Goal: Information Seeking & Learning: Learn about a topic

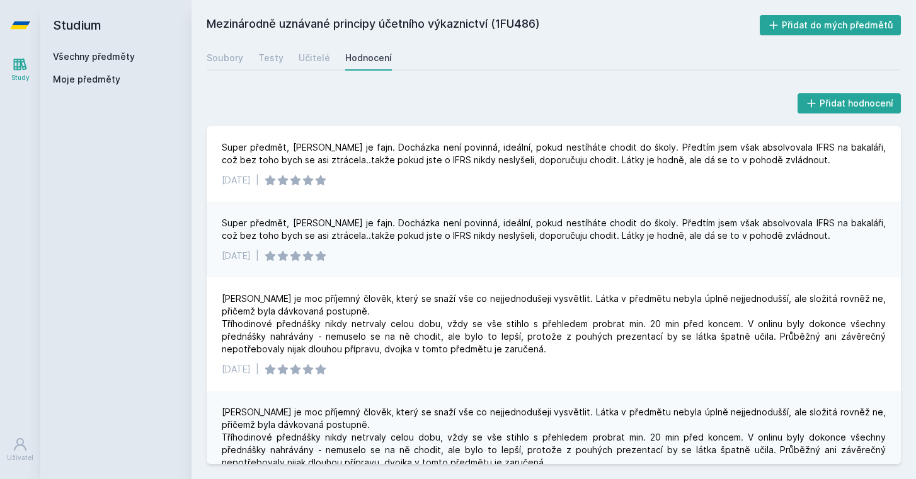
click at [96, 69] on div "Všechny předměty Moje předměty" at bounding box center [116, 70] width 126 height 40
click at [96, 57] on link "Všechny předměty" at bounding box center [94, 56] width 82 height 11
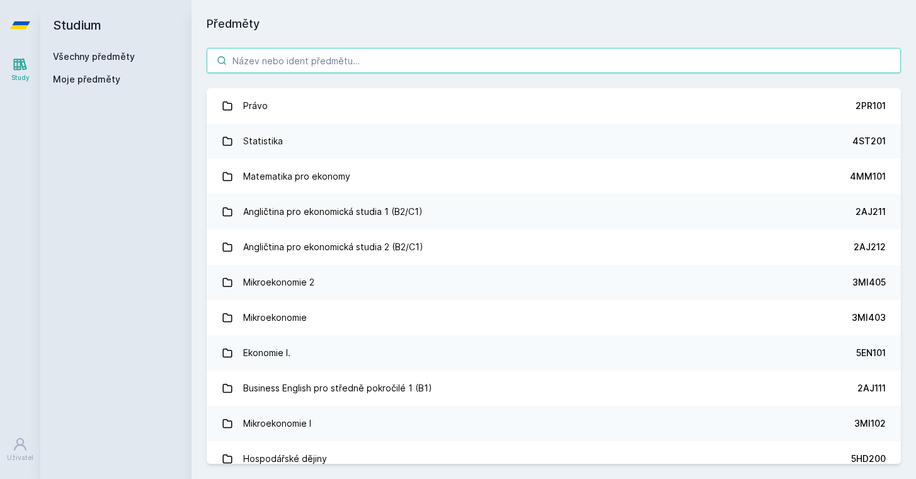
click at [316, 55] on input "search" at bounding box center [554, 60] width 695 height 25
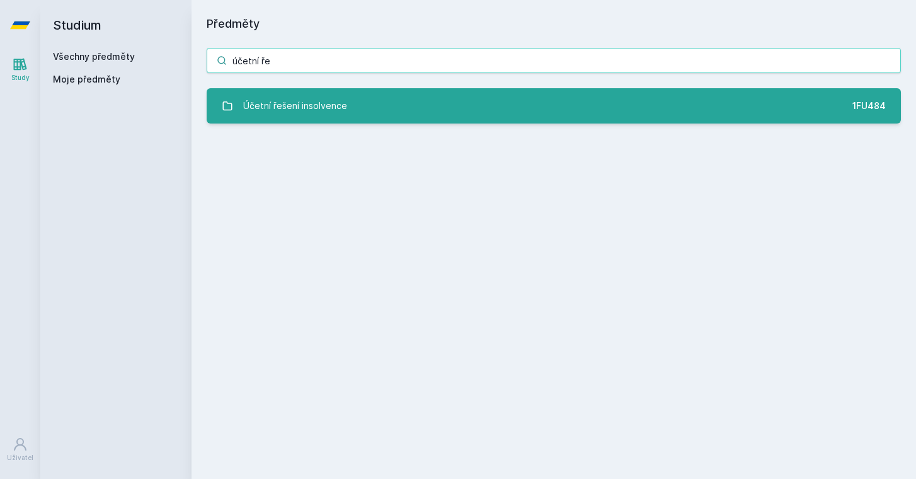
type input "účetní ře"
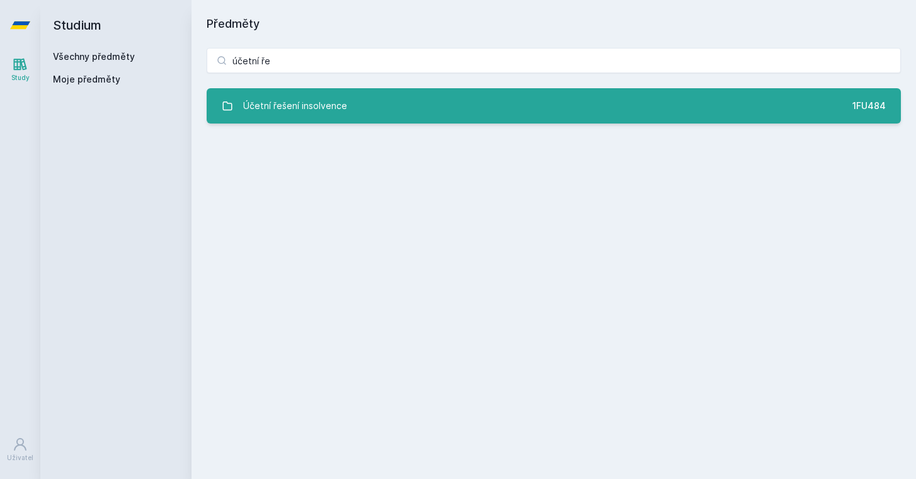
click at [309, 121] on link "Účetní řešení insolvence 1FU484" at bounding box center [554, 105] width 695 height 35
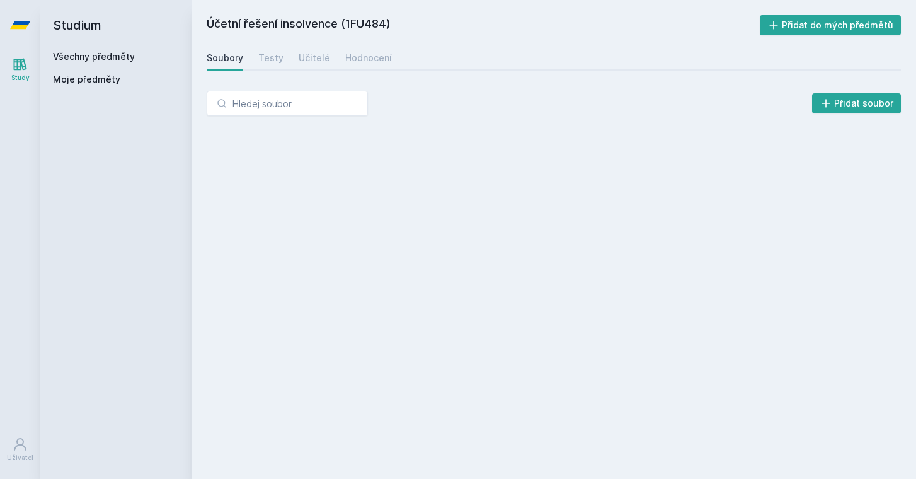
click at [359, 71] on div "Účetní řešení insolvence (1FU484) Přidat do mých předmětů [GEOGRAPHIC_DATA] Tes…" at bounding box center [554, 239] width 695 height 449
click at [359, 63] on div "Hodnocení" at bounding box center [368, 58] width 47 height 13
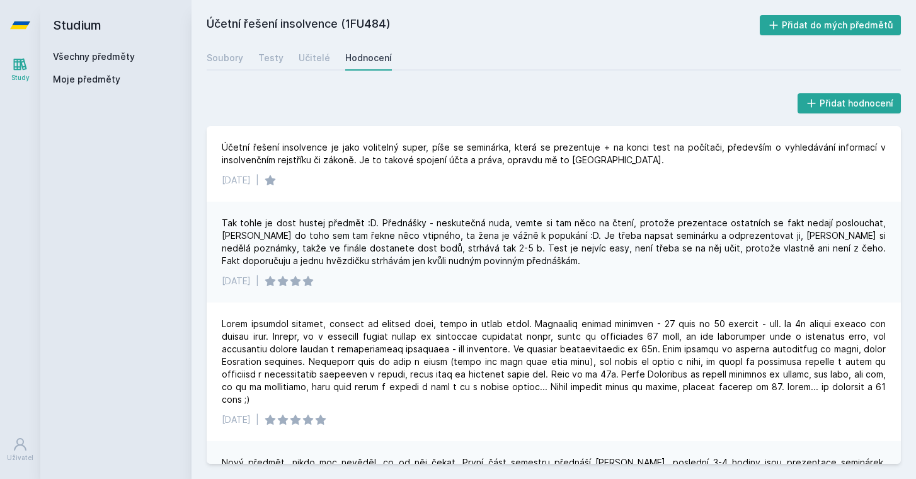
click at [78, 62] on div "Všechny předměty" at bounding box center [116, 56] width 126 height 13
click at [76, 59] on link "Všechny předměty" at bounding box center [94, 56] width 82 height 11
